Goal: Information Seeking & Learning: Learn about a topic

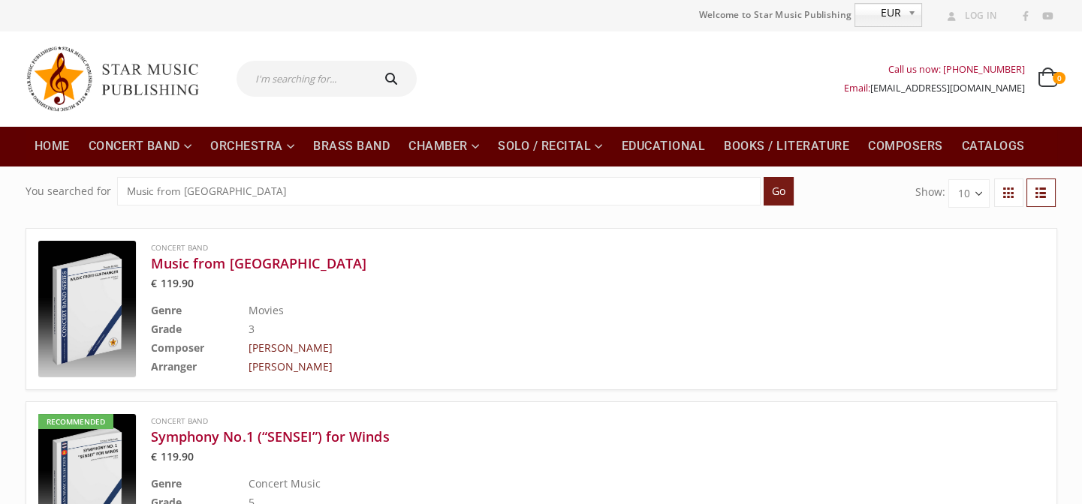
click at [306, 90] on input "text" at bounding box center [302, 79] width 133 height 36
type input "tres"
click at [369, 61] on button "submit" at bounding box center [393, 79] width 48 height 36
type input "tres"
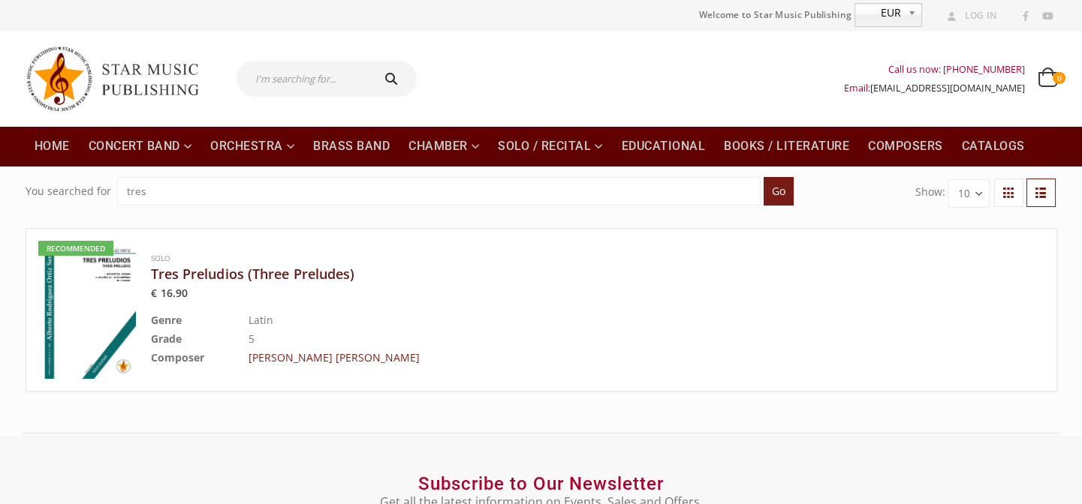
click at [294, 270] on h3 "Tres Preludios (Three Preludes)" at bounding box center [560, 274] width 818 height 18
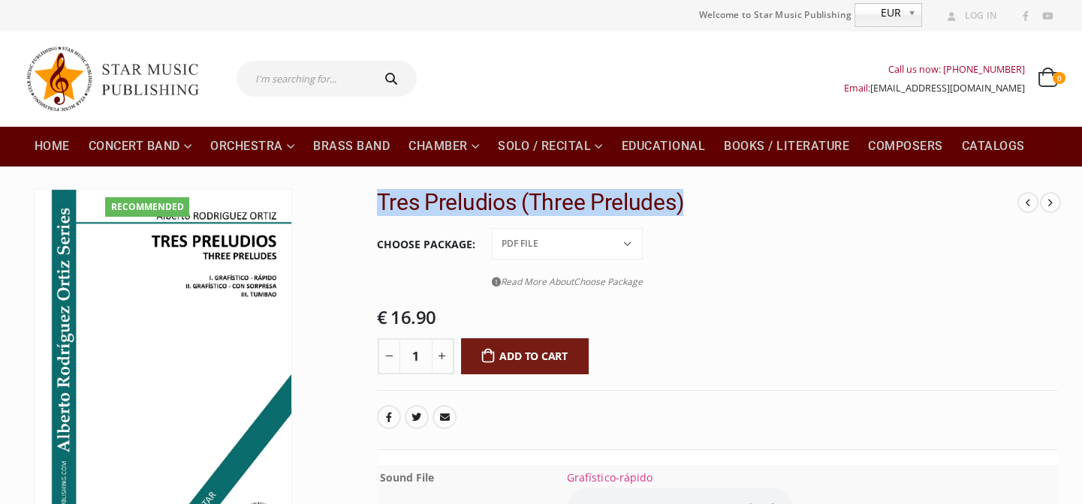
drag, startPoint x: 377, startPoint y: 194, endPoint x: 687, endPoint y: 205, distance: 310.2
click at [687, 205] on h2 "Tres Preludios (Three Preludes)" at bounding box center [697, 202] width 641 height 27
copy h2 "Tres Preludios (Three Preludes)"
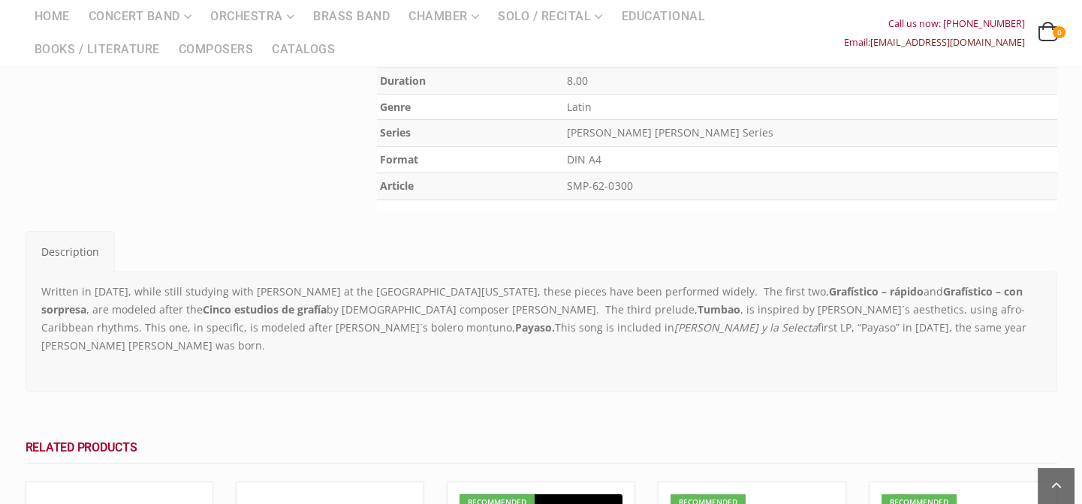
scroll to position [682, 0]
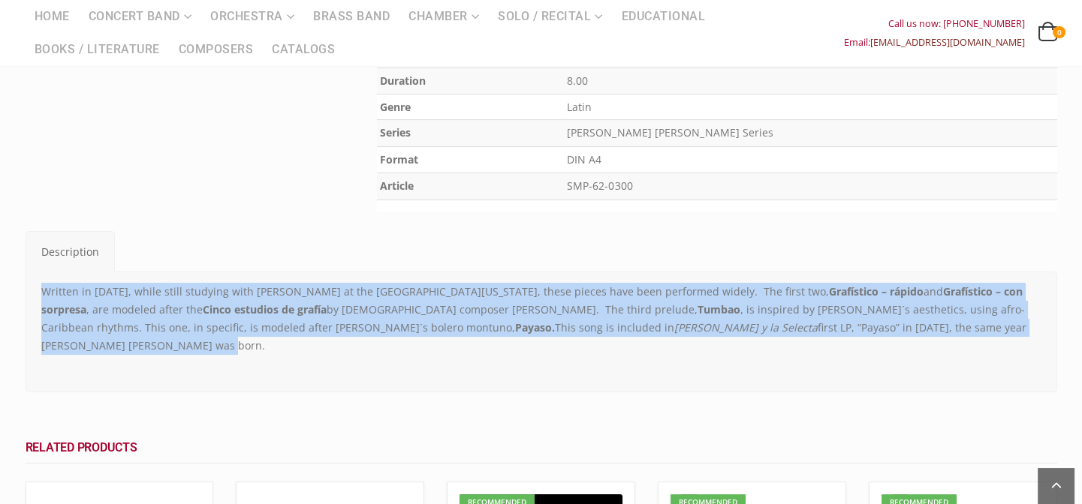
drag, startPoint x: 38, startPoint y: 291, endPoint x: 997, endPoint y: 321, distance: 959.7
click at [997, 321] on div "Written in [DATE], while still studying with [PERSON_NAME] at the [GEOGRAPHIC_D…" at bounding box center [541, 332] width 1022 height 98
copy p "Written in [DATE], while still studying with [PERSON_NAME] at the [GEOGRAPHIC_D…"
drag, startPoint x: 469, startPoint y: 332, endPoint x: 494, endPoint y: 328, distance: 25.1
click at [469, 332] on p "Written in [DATE], while still studying with [PERSON_NAME] at the [GEOGRAPHIC_D…" at bounding box center [541, 319] width 1000 height 72
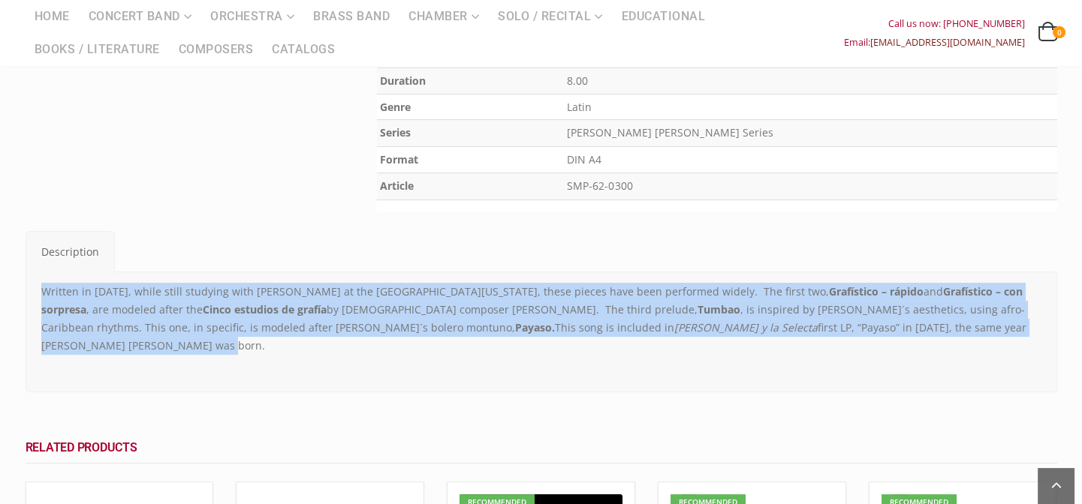
drag, startPoint x: 489, startPoint y: 317, endPoint x: 423, endPoint y: 308, distance: 66.7
click at [674, 320] on em "[PERSON_NAME] y la Selecta" at bounding box center [745, 327] width 143 height 14
click at [374, 333] on p "Written in [DATE], while still studying with [PERSON_NAME] at the [GEOGRAPHIC_D…" at bounding box center [541, 319] width 1000 height 72
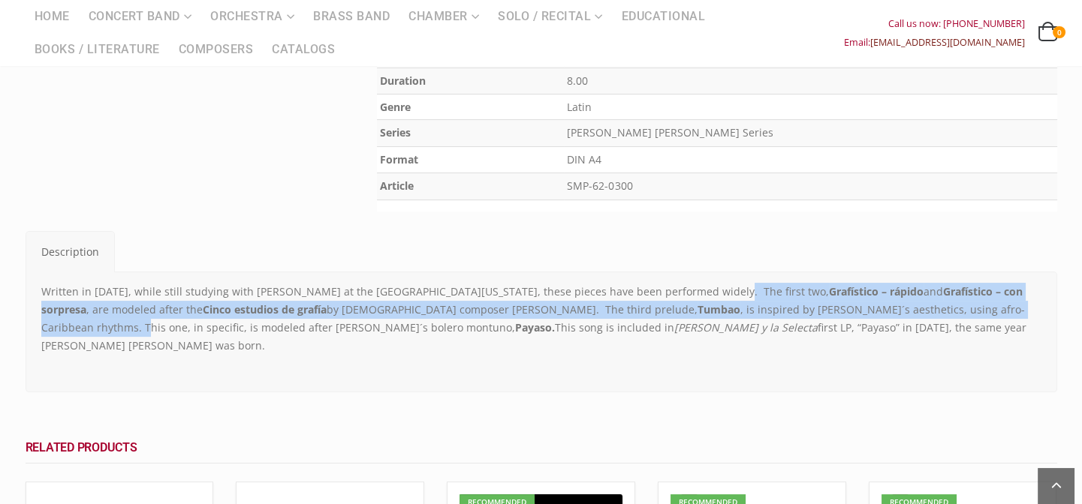
drag, startPoint x: 688, startPoint y: 285, endPoint x: 947, endPoint y: 308, distance: 260.7
click at [947, 308] on p "Written in [DATE], while still studying with [PERSON_NAME] at the [GEOGRAPHIC_D…" at bounding box center [541, 319] width 1000 height 72
copy p "The first two, Grafístico – rápido and Grafístico – con sorpresa , are modeled …"
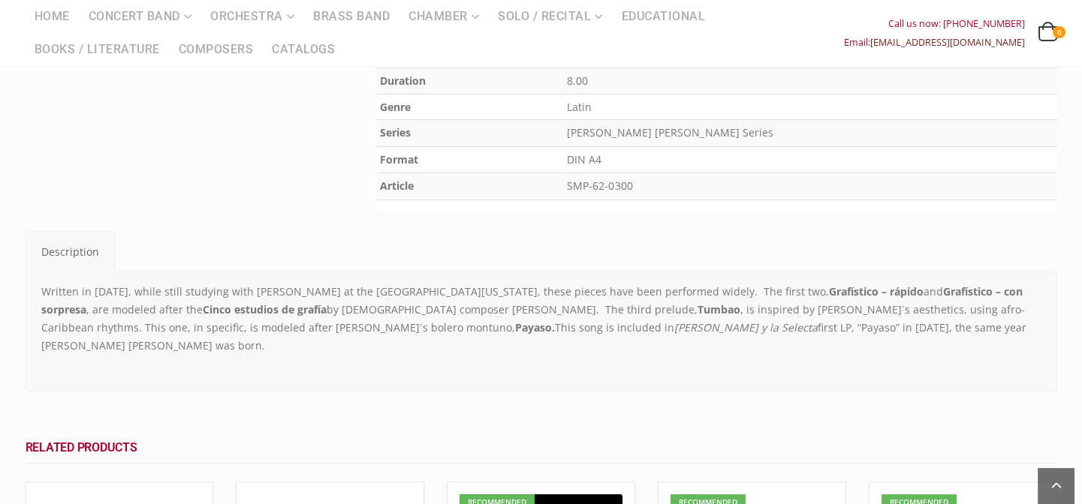
click at [143, 293] on p "Written in [DATE], while still studying with [PERSON_NAME] at the [GEOGRAPHIC_D…" at bounding box center [541, 319] width 1000 height 72
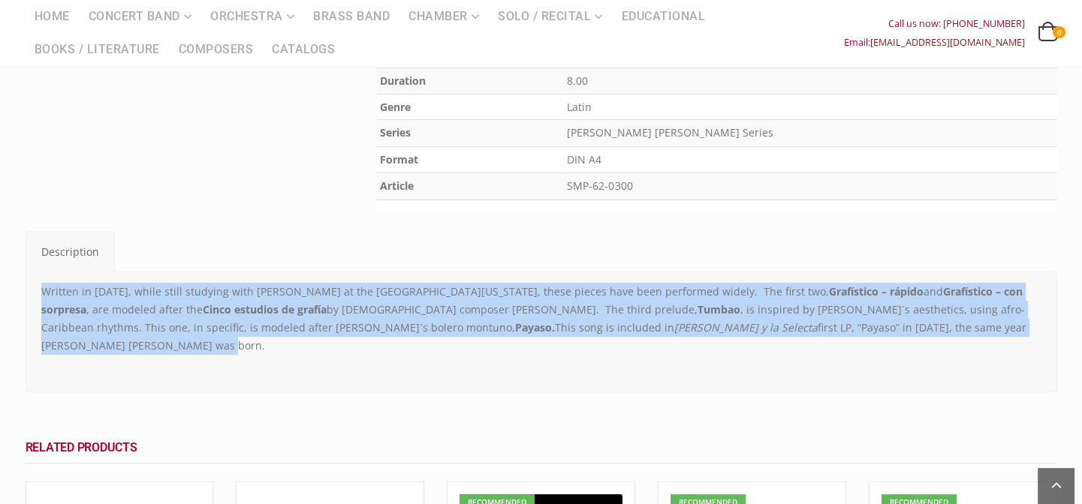
drag, startPoint x: 987, startPoint y: 328, endPoint x: 35, endPoint y: 288, distance: 953.3
click at [35, 288] on div "Written in [DATE], while still studying with [PERSON_NAME] at the [GEOGRAPHIC_D…" at bounding box center [541, 332] width 1022 height 98
copy p "Written in [DATE], while still studying with [PERSON_NAME] at the [GEOGRAPHIC_D…"
